Goal: Information Seeking & Learning: Check status

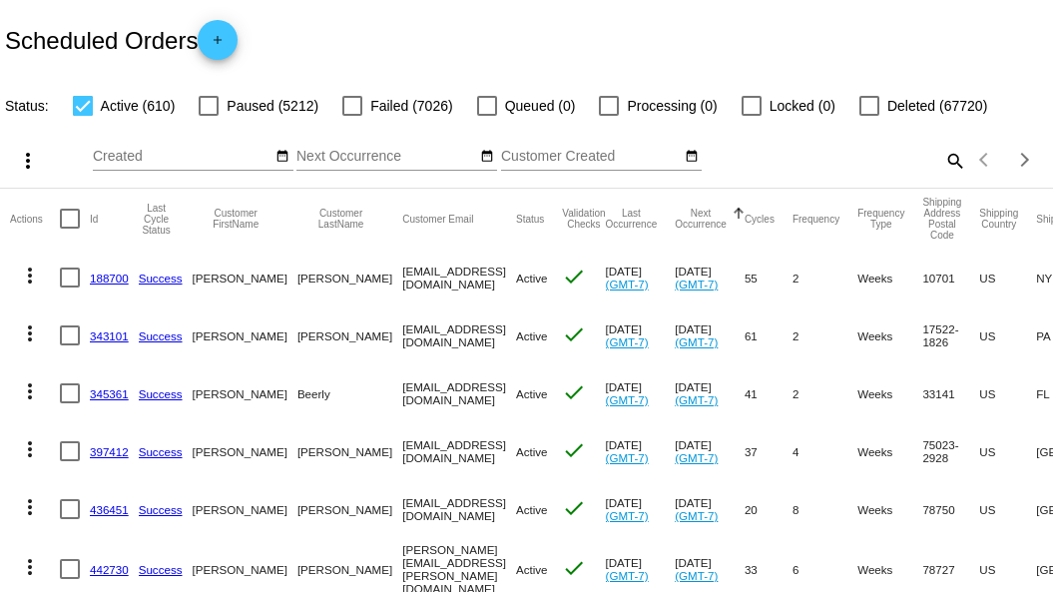
click at [942, 176] on mat-icon "search" at bounding box center [954, 160] width 24 height 31
click at [788, 171] on div "Search" at bounding box center [834, 151] width 262 height 39
paste input "dsr9dsr@mac.com"
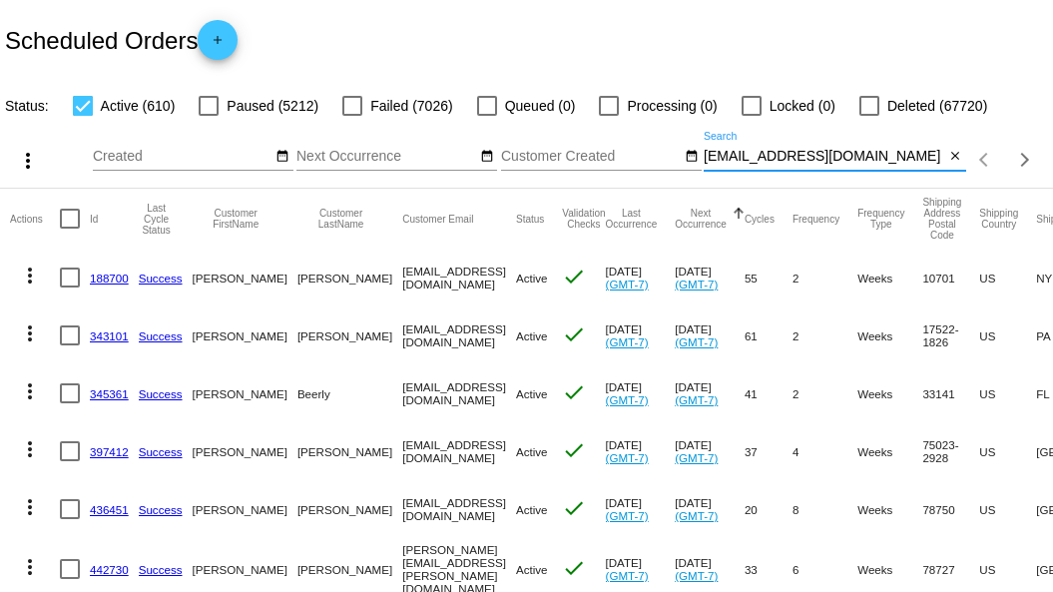
type input "dsr9dsr@mac.com"
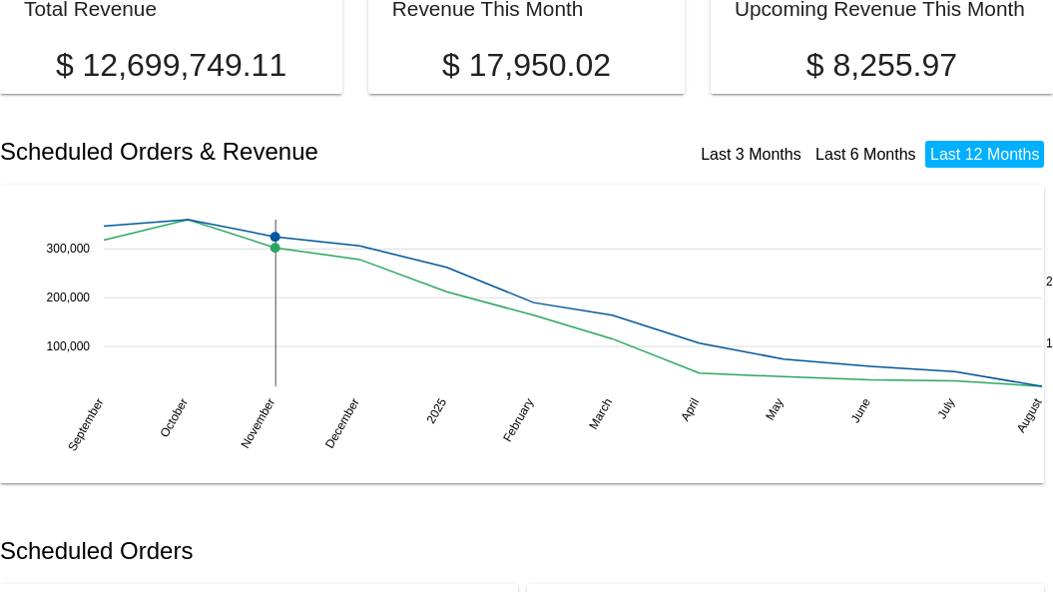
scroll to position [200, 0]
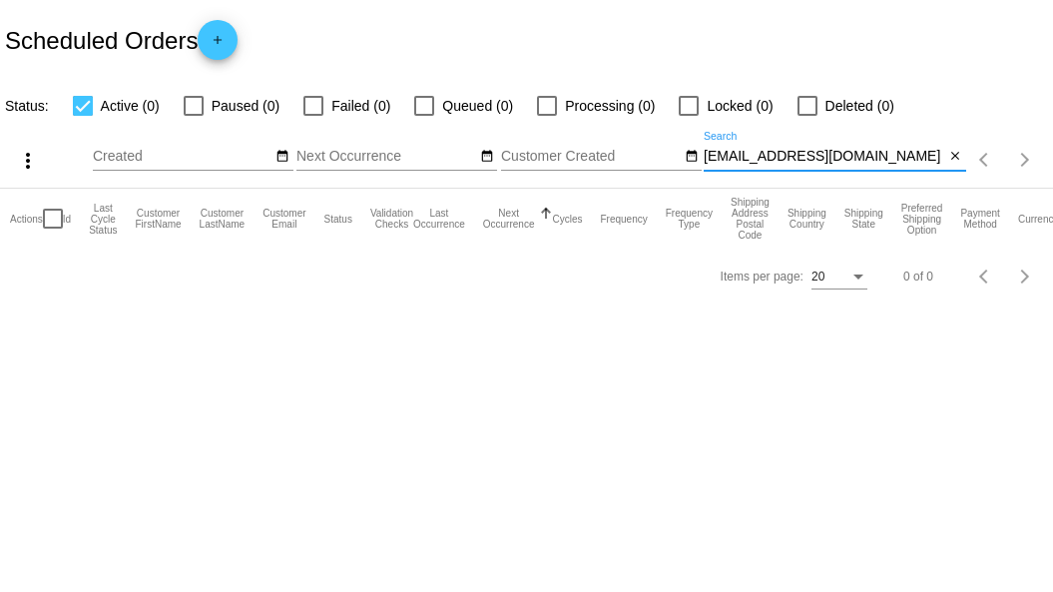
click at [852, 153] on input "dsr9dsr@mac.com" at bounding box center [823, 157] width 241 height 16
click at [909, 157] on input "dsr9dsr@mac.com" at bounding box center [823, 157] width 241 height 16
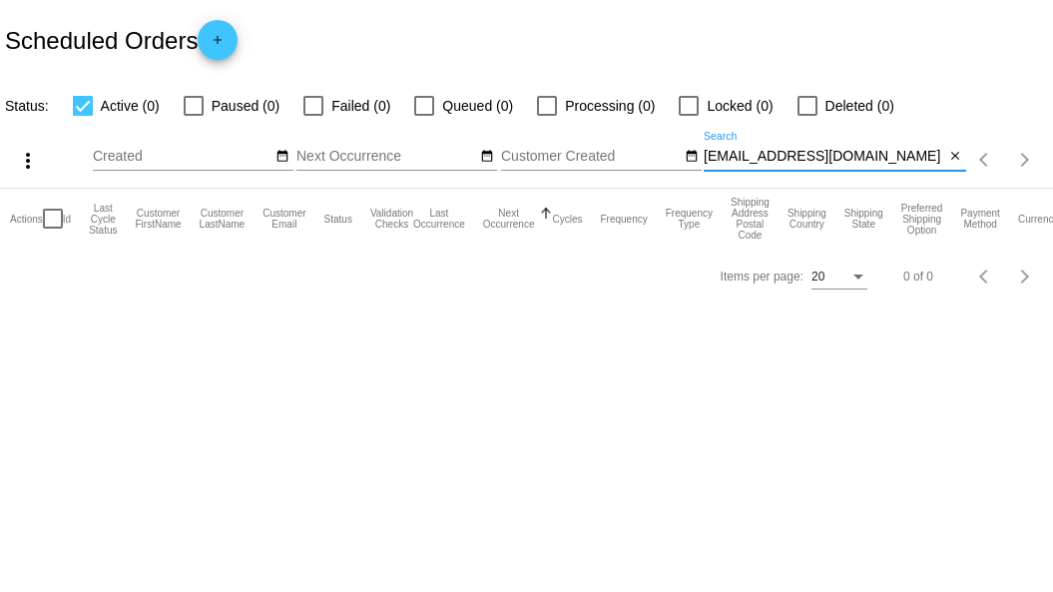
click at [909, 157] on input "dsr9dsr@mac.com" at bounding box center [823, 157] width 241 height 16
drag, startPoint x: 890, startPoint y: 139, endPoint x: 685, endPoint y: 145, distance: 205.6
click at [685, 145] on div "more_vert Aug Jan Feb Mar Apr 1" at bounding box center [526, 153] width 1053 height 71
drag, startPoint x: 707, startPoint y: 154, endPoint x: 838, endPoint y: 154, distance: 130.7
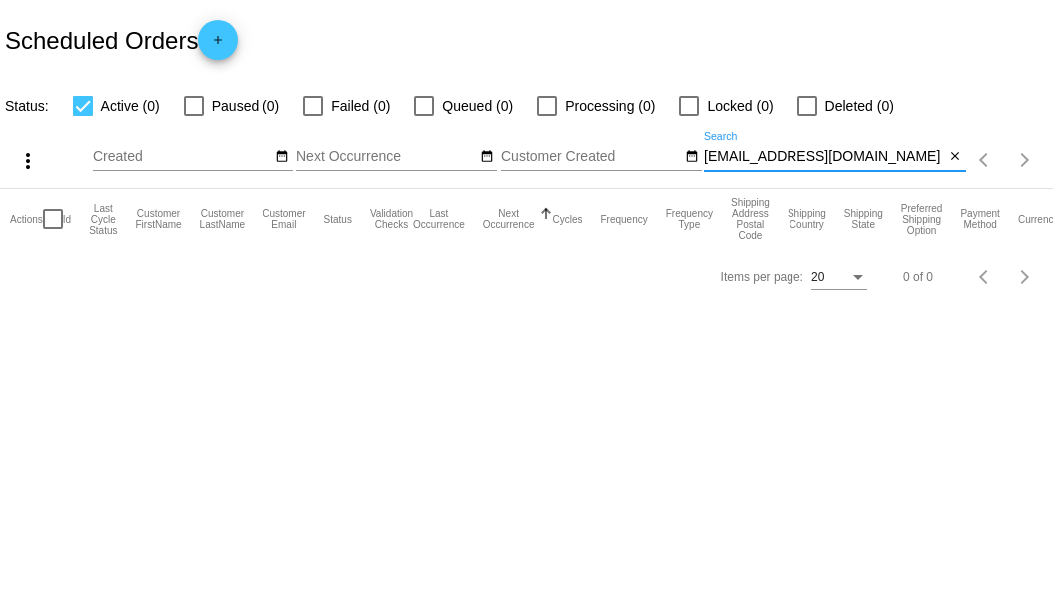
click at [838, 154] on input "dsr9dsr@mac.com" at bounding box center [823, 157] width 241 height 16
click at [864, 149] on input "dsr9dsr@mac.com" at bounding box center [823, 157] width 241 height 16
drag, startPoint x: 842, startPoint y: 155, endPoint x: 661, endPoint y: 157, distance: 181.6
click at [661, 157] on div "more_vert Aug Jan Feb Mar Apr 1" at bounding box center [526, 153] width 1053 height 71
paste input "brandonspyhalski@gmail"
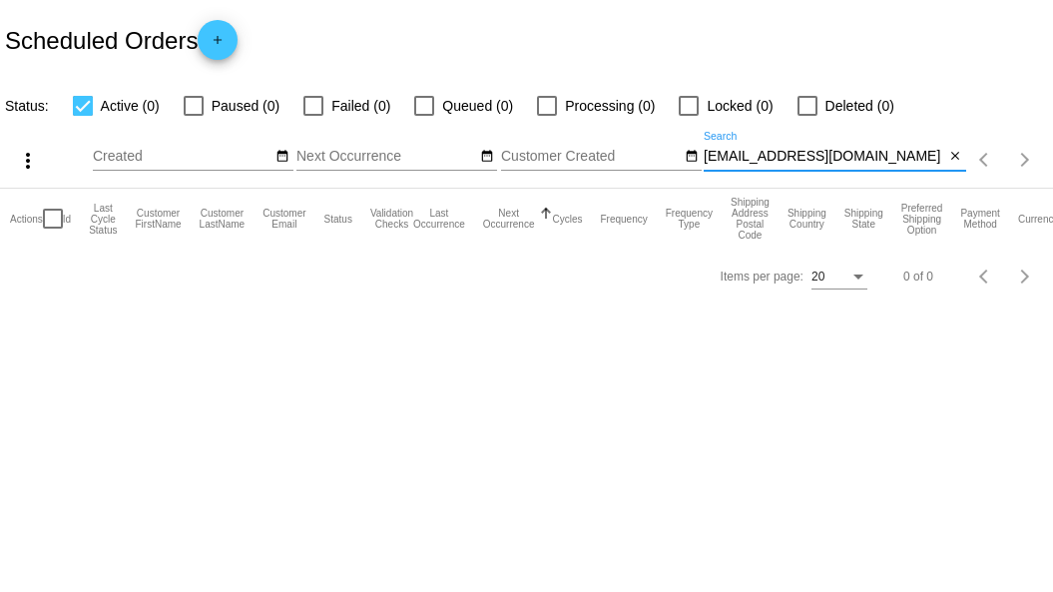
type input "[EMAIL_ADDRESS][DOMAIN_NAME]"
drag, startPoint x: 916, startPoint y: 142, endPoint x: 677, endPoint y: 179, distance: 242.3
click at [680, 179] on div "more_vert Aug Jan Feb Mar Apr 1" at bounding box center [526, 153] width 1053 height 71
click at [911, 147] on div "[EMAIL_ADDRESS][DOMAIN_NAME] Search" at bounding box center [823, 151] width 241 height 39
